Goal: Transaction & Acquisition: Book appointment/travel/reservation

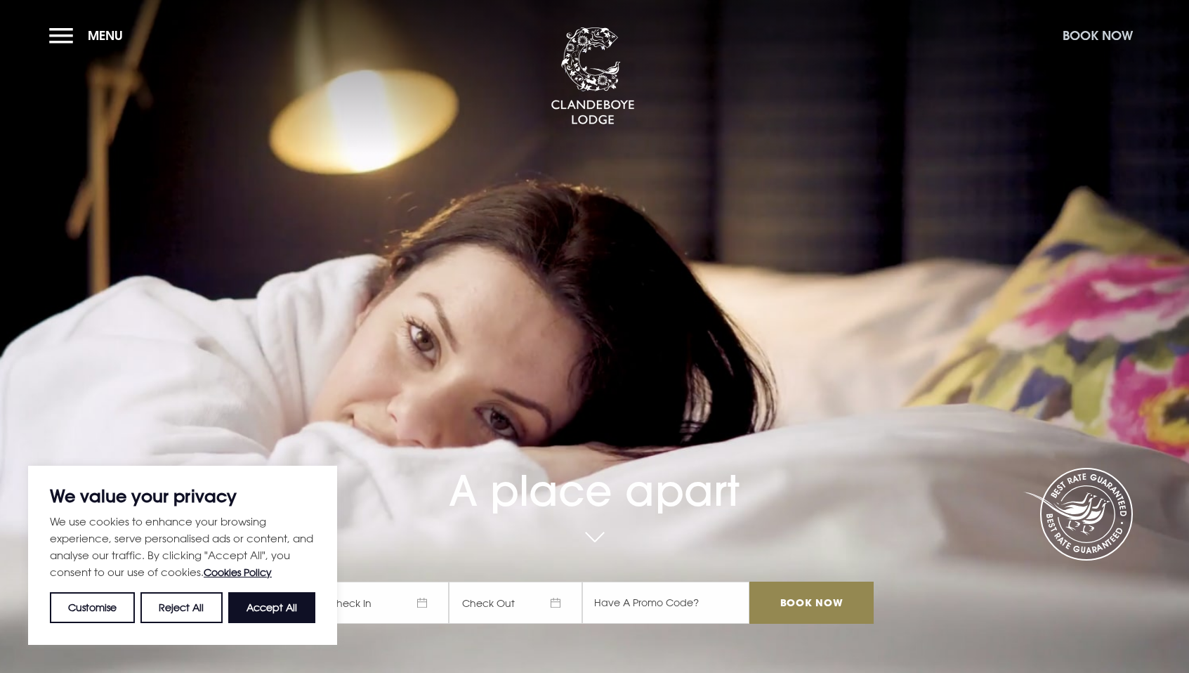
drag, startPoint x: 1103, startPoint y: 35, endPoint x: 1068, endPoint y: 39, distance: 35.3
click at [1068, 39] on button "Book Now" at bounding box center [1098, 35] width 84 height 30
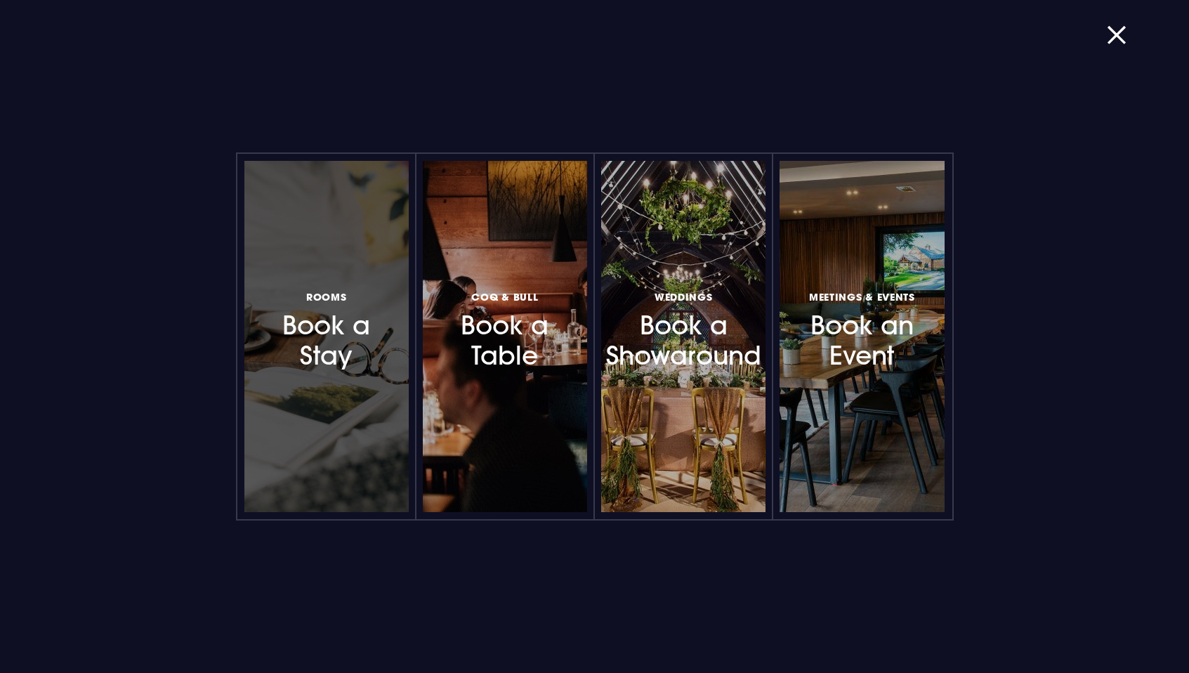
click at [318, 344] on h3 "Rooms Book a Stay" at bounding box center [327, 329] width 122 height 84
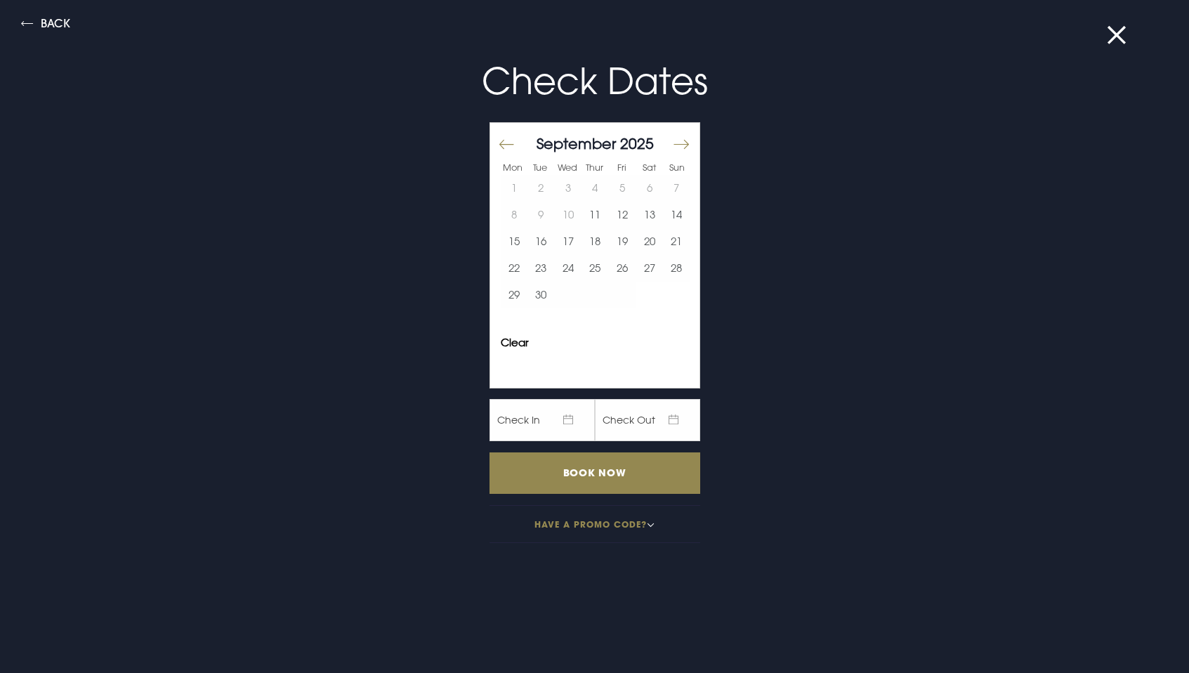
click at [672, 144] on button "Move forward to switch to the next month." at bounding box center [680, 144] width 17 height 30
click at [586, 191] on button "2" at bounding box center [595, 188] width 27 height 27
click at [636, 192] on button "4" at bounding box center [649, 188] width 27 height 27
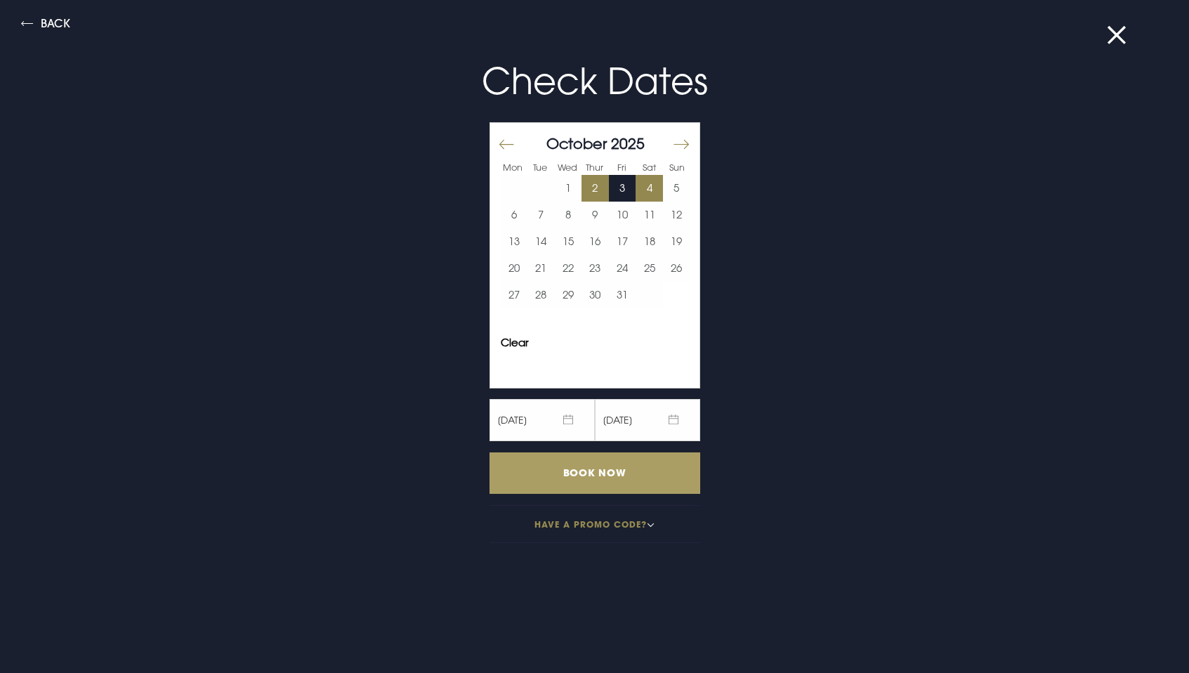
click at [593, 473] on input "Book Now" at bounding box center [595, 472] width 211 height 41
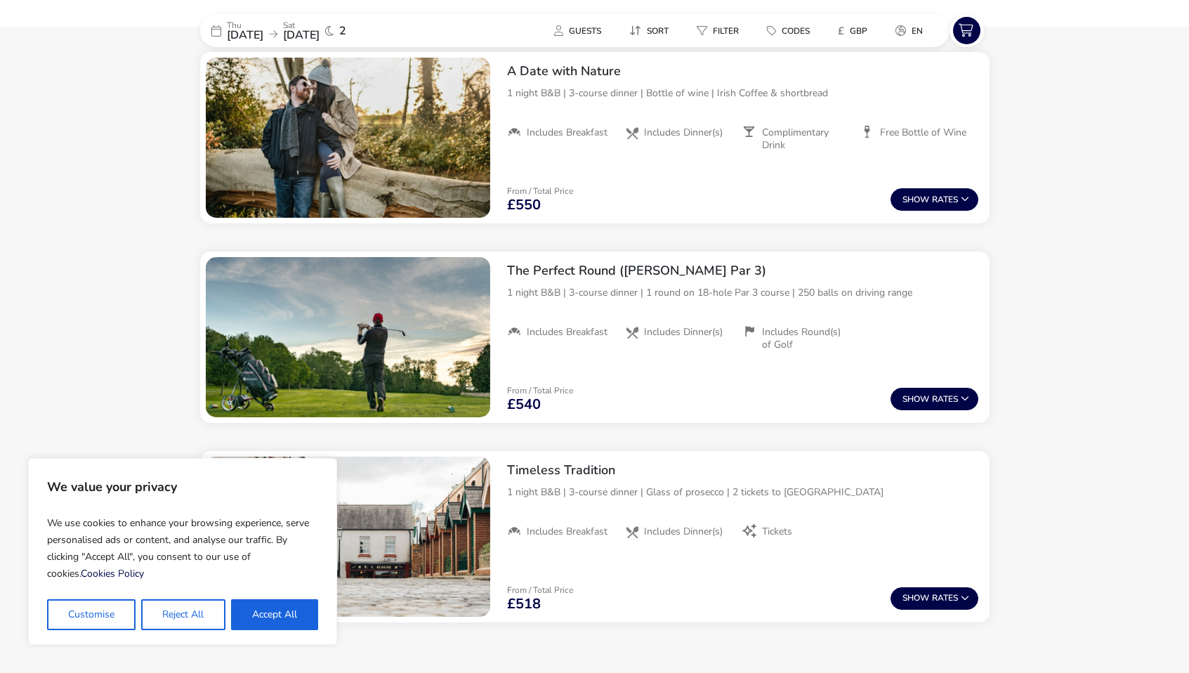
scroll to position [1588, 0]
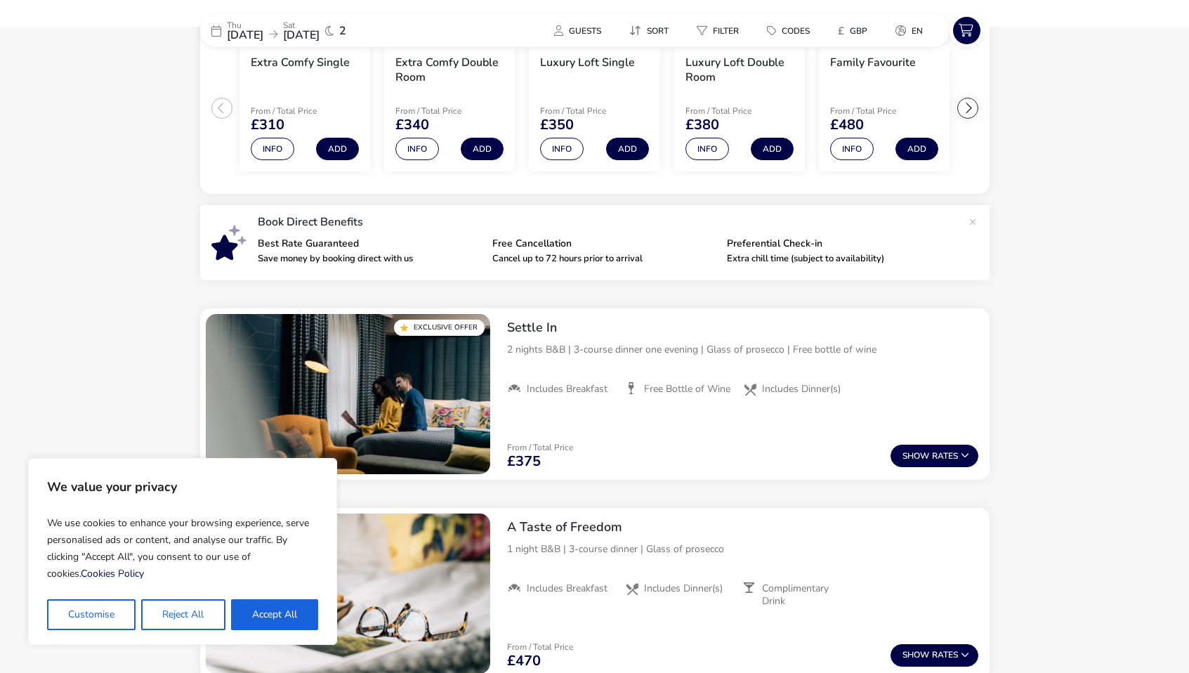
drag, startPoint x: 1192, startPoint y: 162, endPoint x: 1085, endPoint y: 231, distance: 127.4
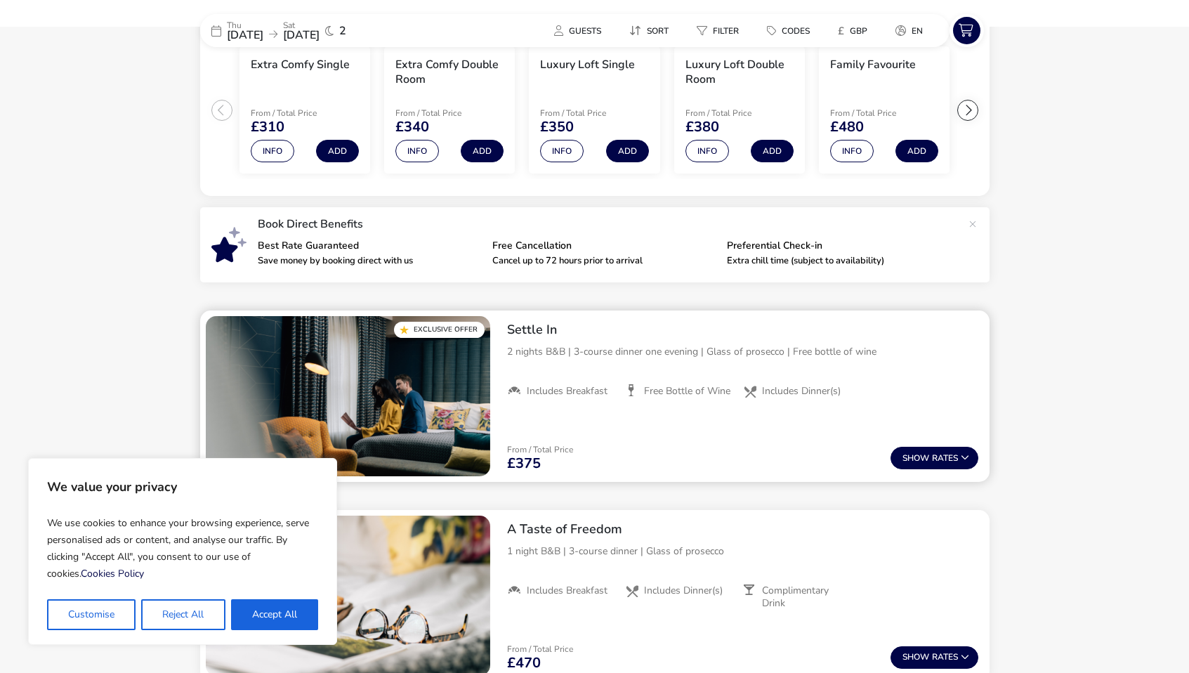
click at [450, 443] on img "1 / 1" at bounding box center [348, 396] width 284 height 160
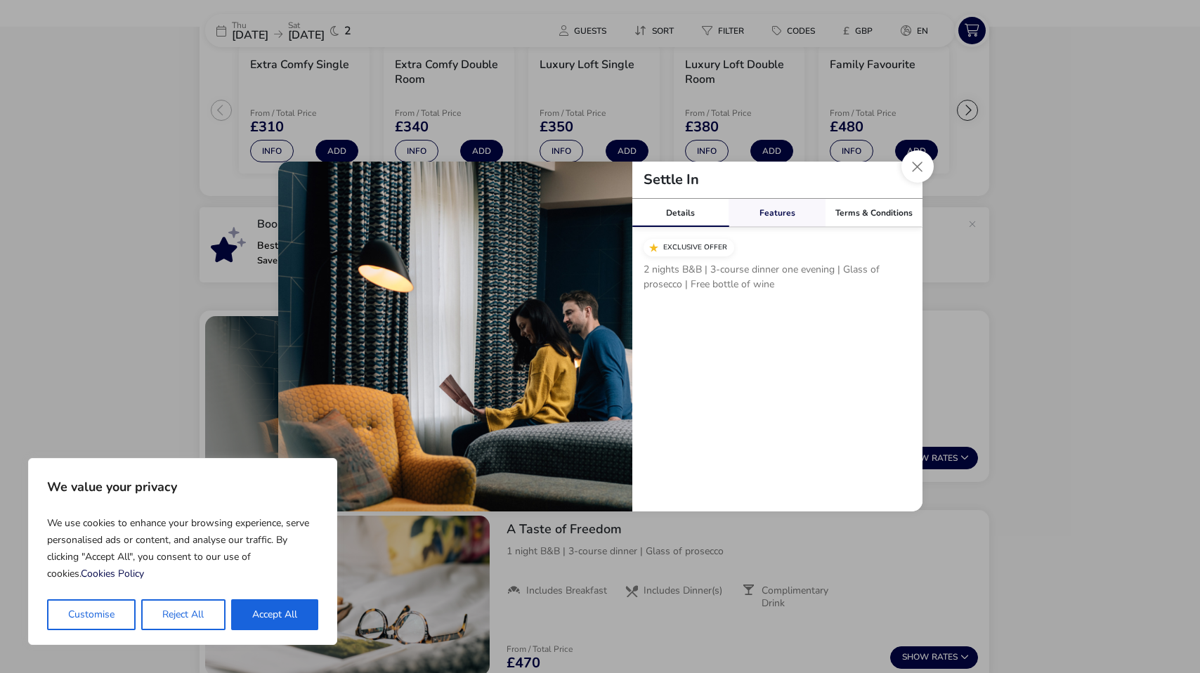
click at [773, 216] on link "Features" at bounding box center [776, 213] width 97 height 28
click at [858, 210] on link "Terms & Conditions" at bounding box center [873, 213] width 97 height 28
click at [799, 207] on div "Features" at bounding box center [776, 213] width 97 height 28
click at [686, 213] on link "Details" at bounding box center [680, 213] width 97 height 28
click at [920, 175] on button "Close modal" at bounding box center [917, 166] width 32 height 32
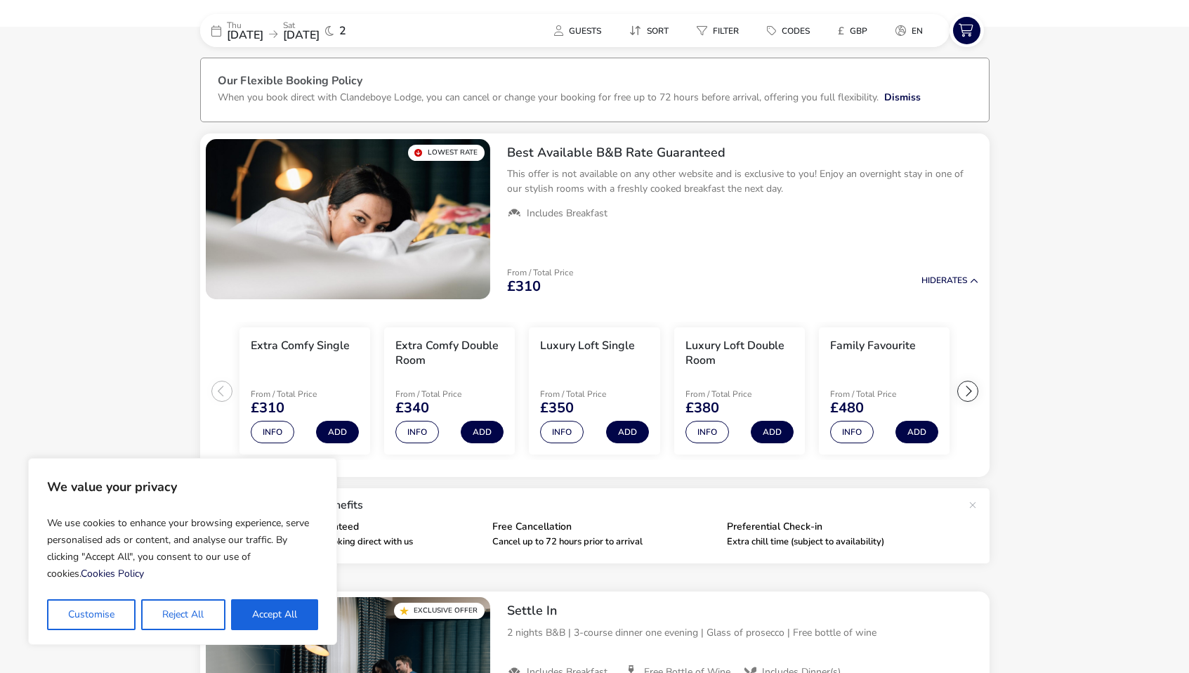
scroll to position [36, 0]
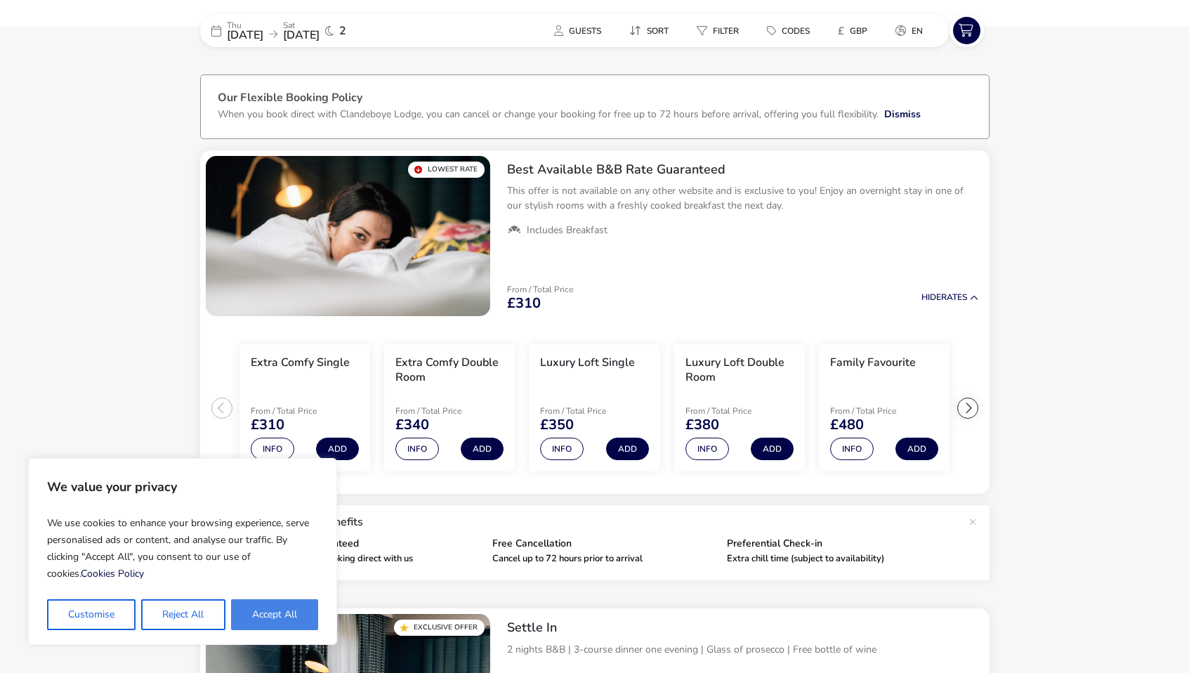
click at [261, 615] on button "Accept All" at bounding box center [274, 614] width 87 height 31
checkbox input "true"
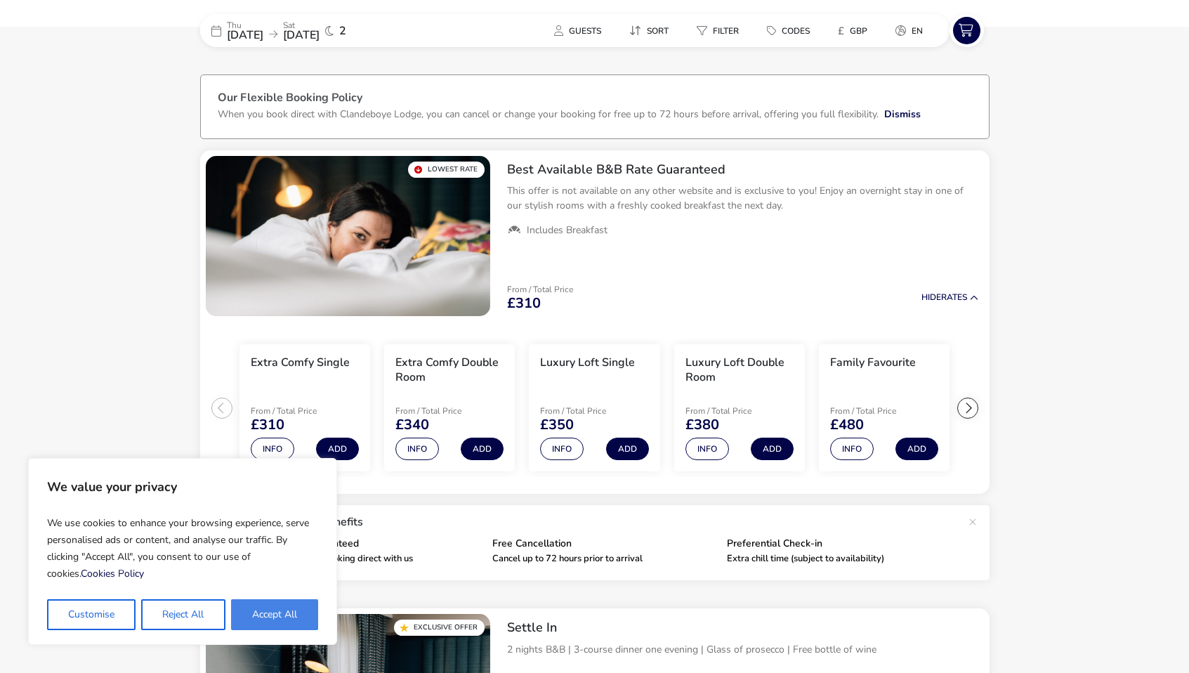
checkbox input "true"
